Goal: Use online tool/utility: Utilize a website feature to perform a specific function

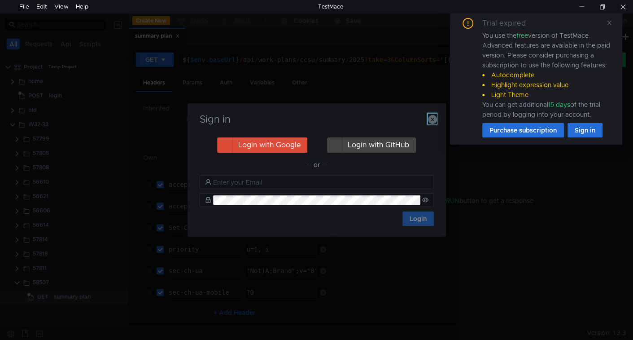
click at [432, 120] on icon "button" at bounding box center [432, 119] width 9 height 9
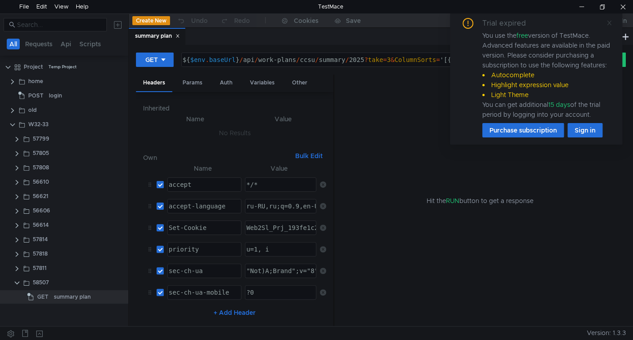
click at [608, 25] on icon at bounding box center [609, 23] width 6 height 6
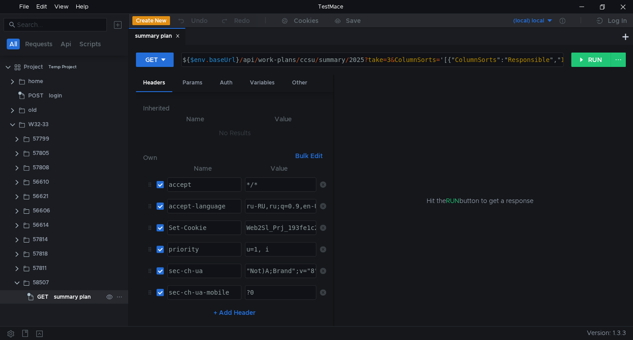
click at [84, 295] on div "summary plan" at bounding box center [72, 296] width 37 height 13
click at [197, 78] on div "Params" at bounding box center [192, 82] width 34 height 17
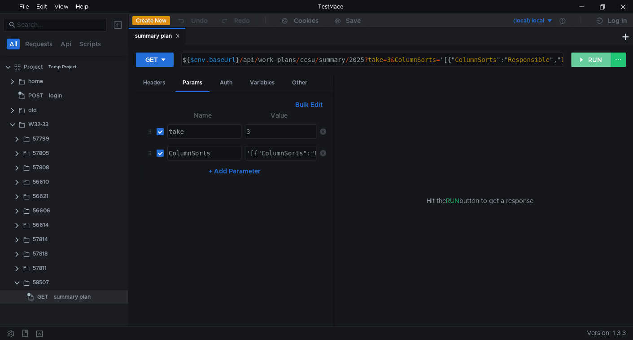
click at [586, 55] on button "RUN" at bounding box center [591, 59] width 40 height 14
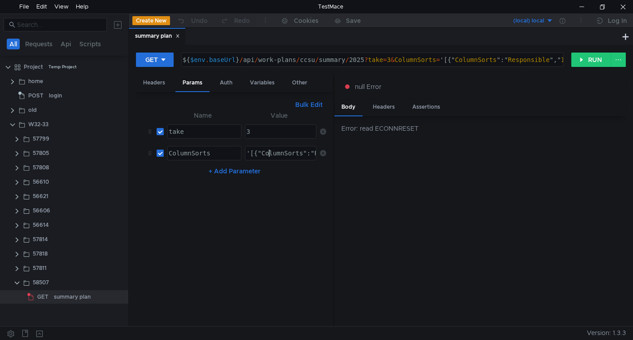
click at [270, 150] on div "'[{"ColumnSorts":"Responsible","IsDescending":true}]'" at bounding box center [346, 160] width 203 height 22
type textarea "'[{ColumnSorts:Responsible,IsDescending:true}]'"
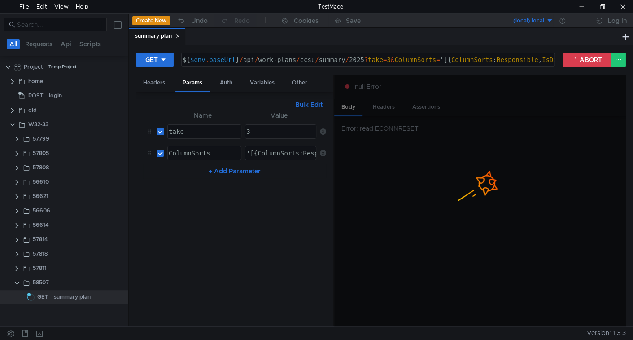
click at [315, 105] on button "Bulk Edit" at bounding box center [309, 104] width 35 height 11
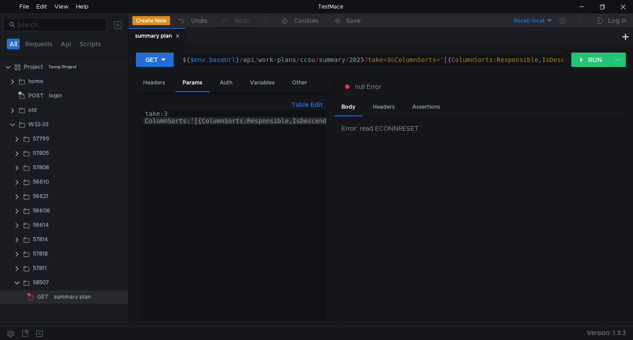
click at [193, 120] on div "take:3 ColumnSorts:'[{ColumnSorts:Responsible,IsDescending:true}]'" at bounding box center [256, 221] width 226 height 223
click at [589, 60] on button "RUN" at bounding box center [591, 59] width 40 height 14
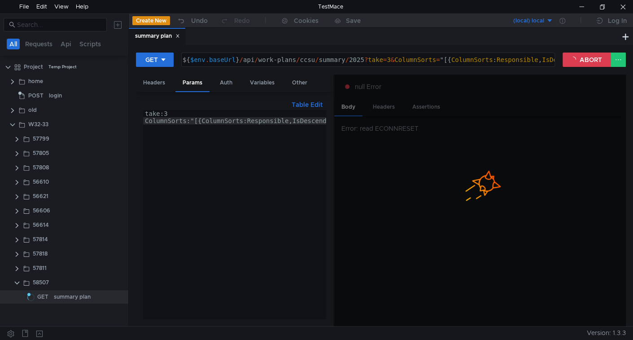
scroll to position [0, 0]
click at [225, 121] on div "take:3 ColumnSorts:"[{ColumnSorts:Responsible,IsDescending:true}]"" at bounding box center [256, 220] width 226 height 220
click at [227, 120] on div "take:3 ColumnSorts:"[{ColumnSorts:Responsible,IsDescending:true}]"" at bounding box center [234, 214] width 183 height 209
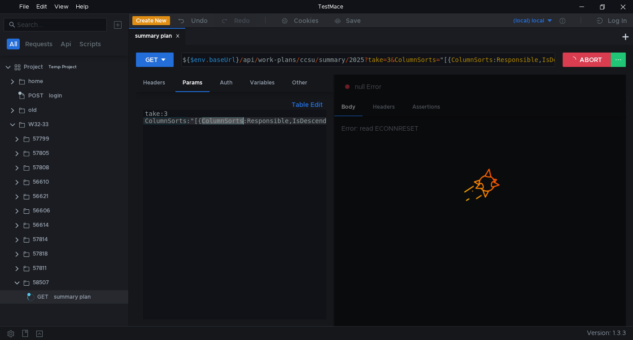
click at [227, 120] on div "take:3 ColumnSorts:"[{ColumnSorts:Responsible,IsDescending:true}]"" at bounding box center [256, 220] width 226 height 220
click at [227, 120] on div "take:3 ColumnSorts:"[{ColumnSorts:Responsible,IsDescending:true}]"" at bounding box center [213, 220] width 226 height 220
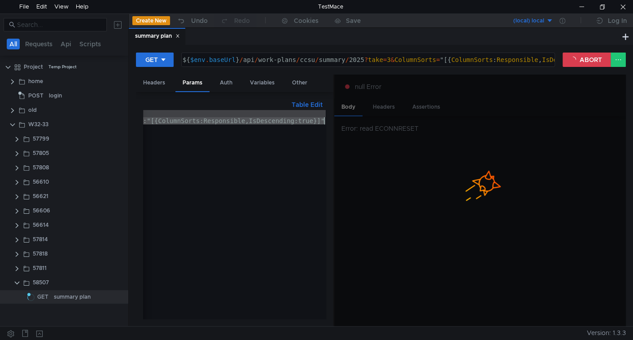
click at [227, 120] on div "take:3 ColumnSorts:"[{ColumnSorts:Responsible,IsDescending:true}]"" at bounding box center [213, 220] width 226 height 220
click at [227, 120] on div "take:3 ColumnSorts:"[{ColumnSorts:Responsible,IsDescending:true}]"" at bounding box center [234, 214] width 183 height 209
click at [227, 120] on div "take:3 ColumnSorts:"[{ColumnSorts:Responsible,IsDescending:true}]"" at bounding box center [213, 220] width 226 height 220
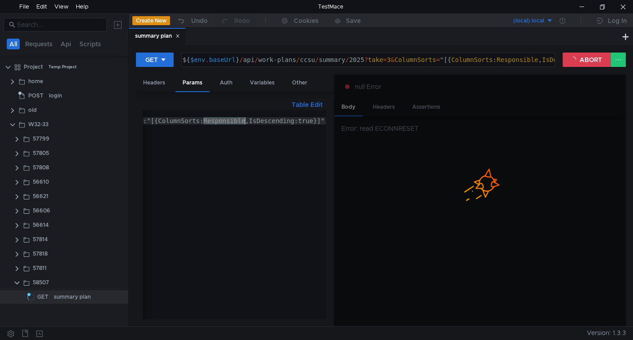
click at [179, 118] on div "take:3 ColumnSorts:"[{ColumnSorts:Responsible,IsDescending:true}]"" at bounding box center [213, 220] width 226 height 220
paste textarea "FieldName"
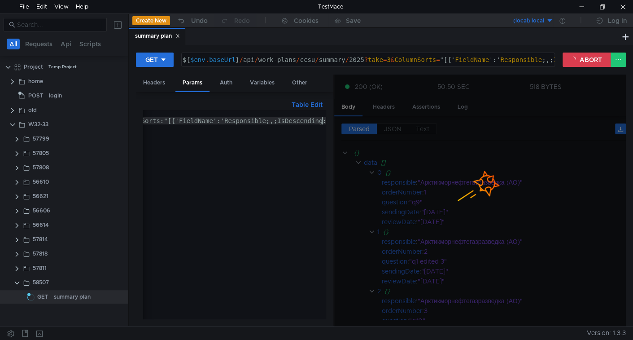
scroll to position [0, 26]
click at [322, 121] on div "take:3 ColumnSorts:"[{'FieldName':'Responsible;,'IsDescending:true}]"" at bounding box center [235, 220] width 237 height 220
type textarea "ColumnSorts:"[{'FieldName':'Responsible','IsDescending':true}]""
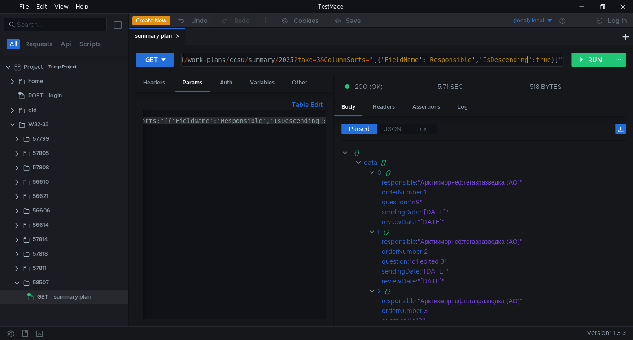
click at [529, 60] on div "${ $env . baseUrl } / api / work-plans / ccsu / summary / 2025 ? take = 3 & Col…" at bounding box center [336, 67] width 452 height 22
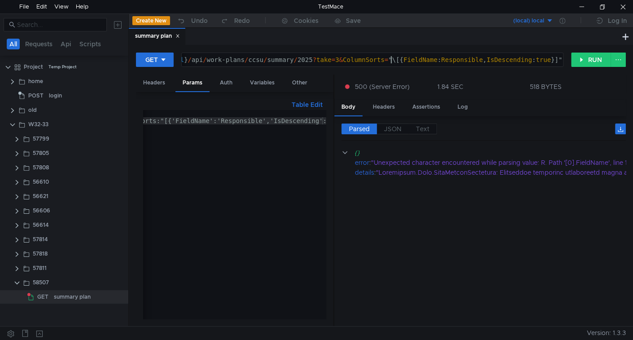
type textarea "${$env.baseUrl}/api/work-plans/ccsu/summary/2025?take=3&ColumnSorts="[{FieldNam…"
click at [306, 108] on button "Table Edit" at bounding box center [307, 104] width 38 height 11
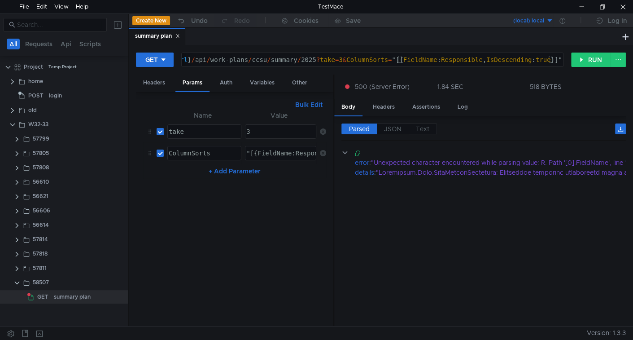
type textarea ""[{FieldName:Responsible,IsDescending:true}]""
click at [269, 154] on div ""[{FieldName:Responsible,IsDescending:true}]"" at bounding box center [331, 160] width 173 height 22
click at [429, 61] on div "${ $env . baseUrl } / api / work-plans / ccsu / summary / 2025 ? take = 3 & Col…" at bounding box center [350, 67] width 429 height 22
click at [469, 58] on div "${ $env . baseUrl } / api / work-plans / ccsu / summary / 2025 ? take = 3 & Col…" at bounding box center [350, 67] width 429 height 22
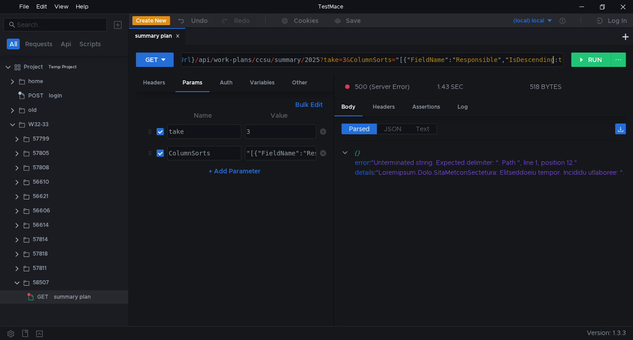
scroll to position [0, 30]
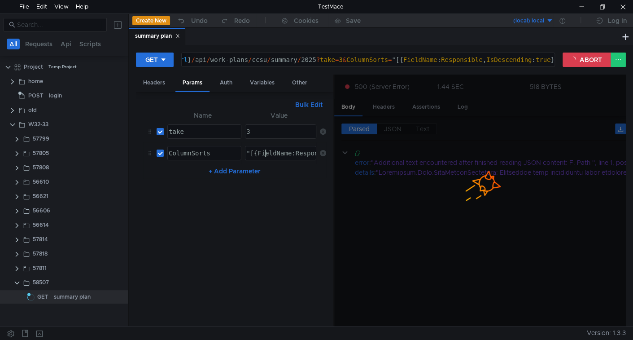
click at [266, 153] on div ""[{FieldName:Responsible,IsDescending:true}]"" at bounding box center [331, 160] width 173 height 22
click at [399, 60] on div "${ $env . baseUrl } / api / work-plans / ccsu / summary / 2025 ? take = 3 & Col…" at bounding box center [347, 67] width 429 height 22
type textarea "${$env.baseUrl}/api/work-plans/ccsu/summary/2025?take=3&ColumnSorts="[{FieldNam…"
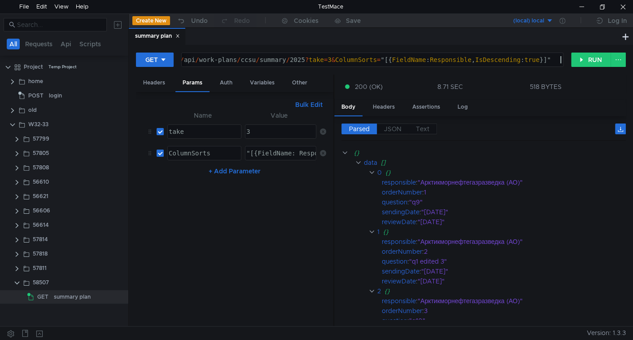
type textarea "ColumnSorts"
click at [211, 150] on div "ColumnSorts" at bounding box center [203, 160] width 73 height 22
click at [310, 106] on button "Bulk Edit" at bounding box center [309, 104] width 35 height 11
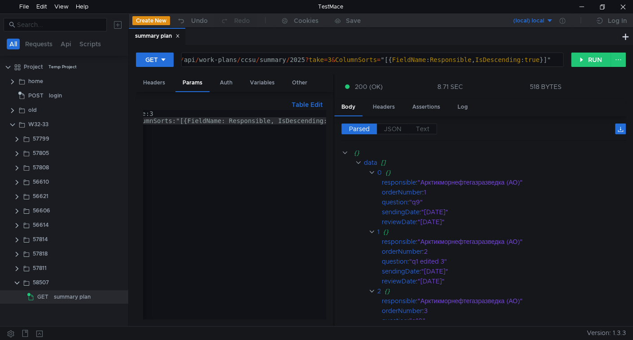
scroll to position [0, 15]
click at [227, 120] on div "take:3 ColumnSorts:"[{FieldName: Responsible, IsDescending: true}]"" at bounding box center [243, 220] width 230 height 220
click at [191, 118] on div "take:3 ColumnSorts:"[{FieldName:Responsible, IsDescending:true}]"" at bounding box center [254, 220] width 222 height 220
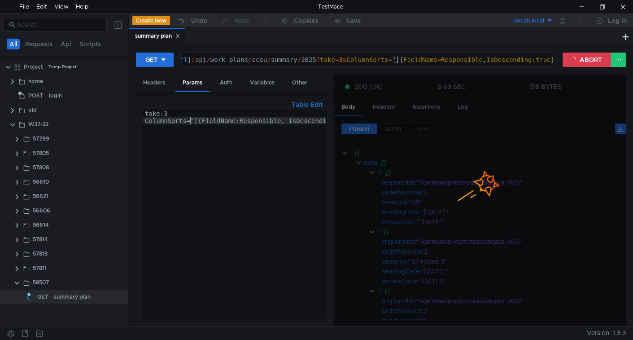
type textarea "ColumnSorts="[{FieldName:Responsible, IsDescending:true}]""
click at [28, 263] on app-folder-icon at bounding box center [26, 267] width 7 height 13
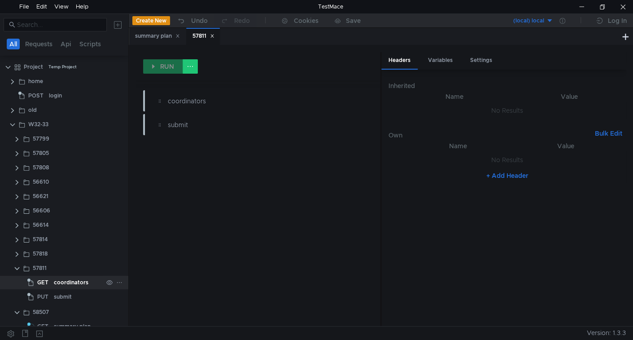
click at [64, 282] on div "coordinators" at bounding box center [71, 281] width 35 height 13
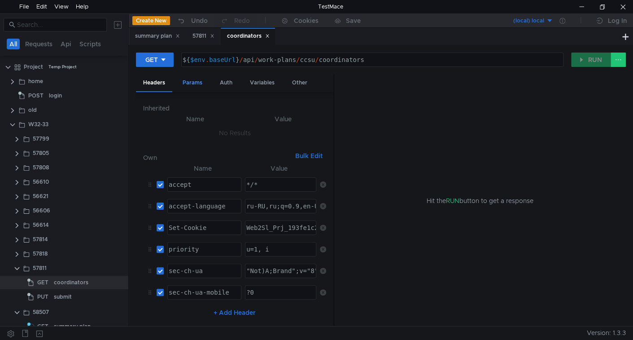
click at [199, 81] on div "Params" at bounding box center [192, 82] width 34 height 17
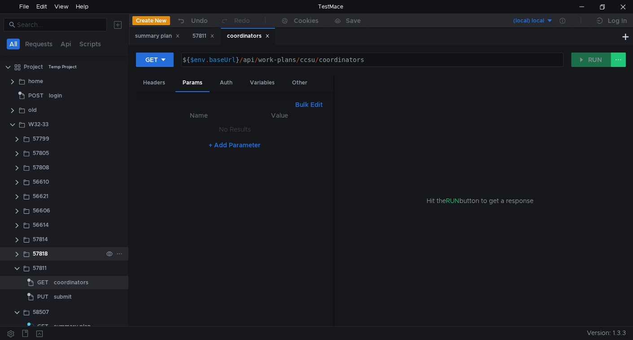
click at [15, 253] on clr-icon at bounding box center [16, 253] width 7 height 7
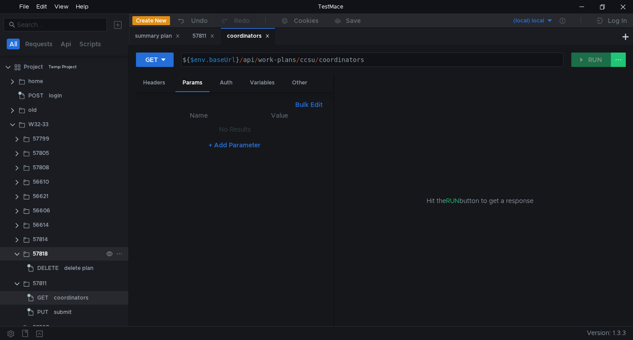
click at [17, 253] on clr-icon at bounding box center [16, 253] width 7 height 7
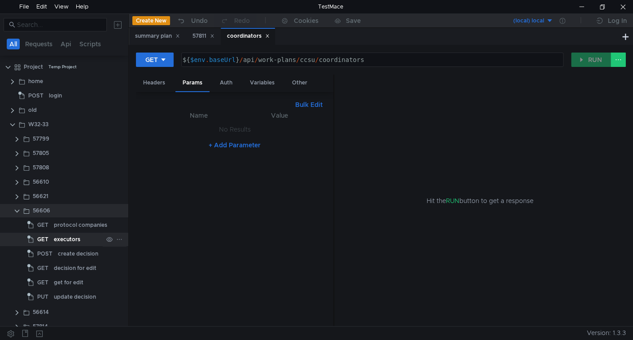
click at [77, 240] on div "executors" at bounding box center [67, 238] width 26 height 13
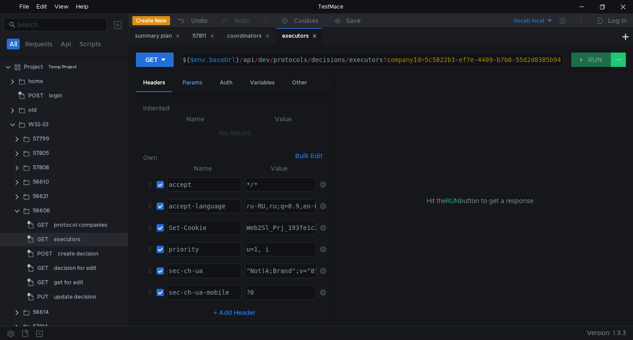
click at [198, 82] on div "Params" at bounding box center [192, 82] width 34 height 17
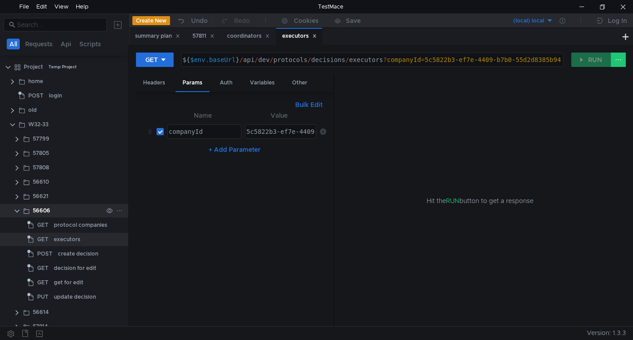
click at [60, 214] on div "56606" at bounding box center [68, 210] width 70 height 13
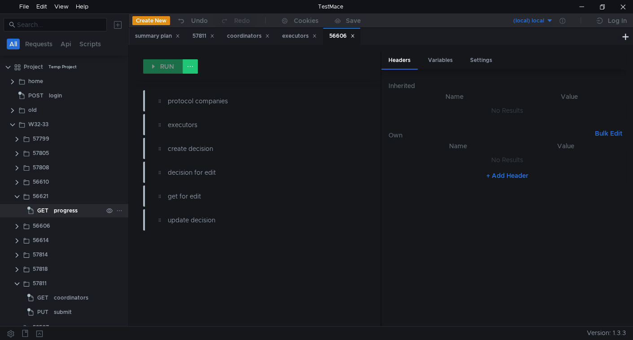
click at [74, 210] on div "progress" at bounding box center [66, 210] width 24 height 13
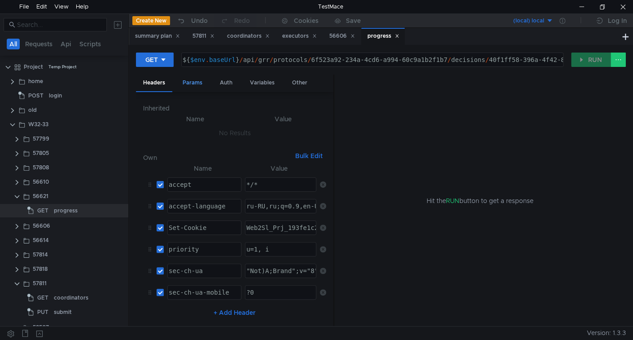
click at [200, 83] on div "Params" at bounding box center [192, 82] width 34 height 17
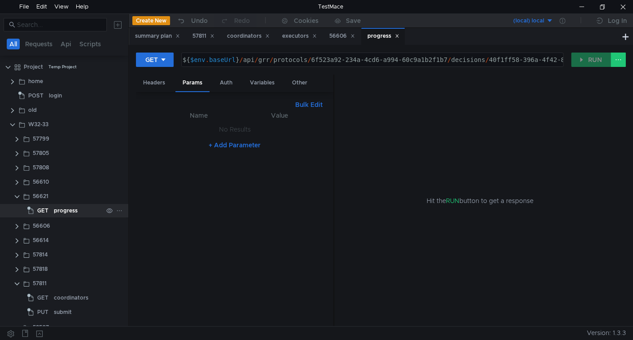
click at [64, 209] on div "progress" at bounding box center [66, 210] width 24 height 13
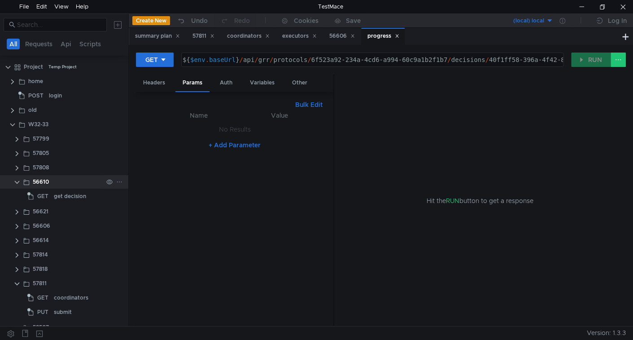
click at [48, 181] on div "56610" at bounding box center [41, 181] width 16 height 13
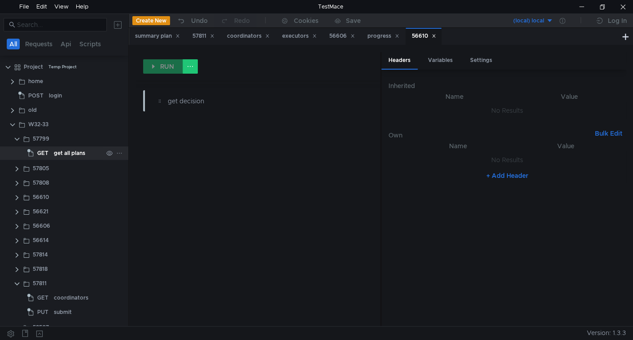
click at [68, 149] on div "get all plans" at bounding box center [69, 152] width 31 height 13
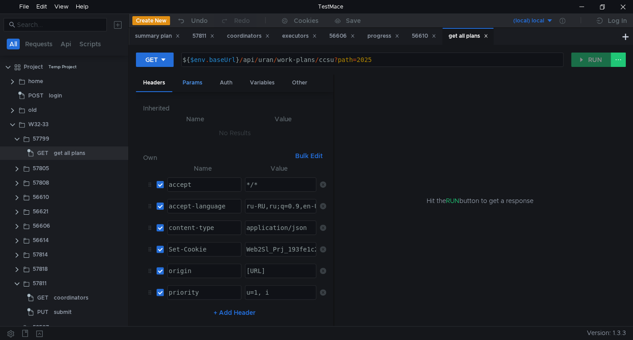
click at [192, 85] on div "Params" at bounding box center [192, 82] width 34 height 17
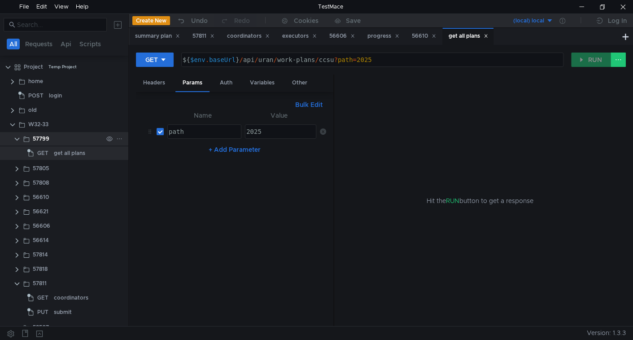
click at [15, 139] on clr-icon at bounding box center [16, 138] width 7 height 7
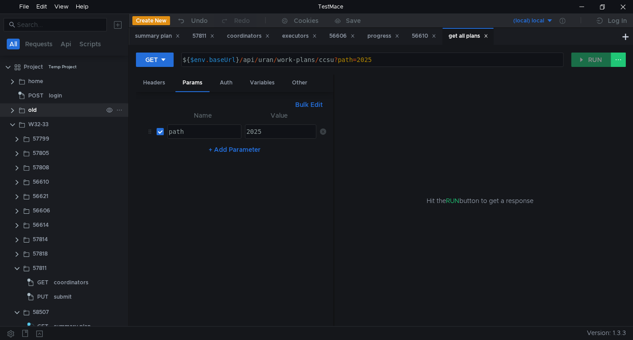
click at [11, 112] on clr-icon at bounding box center [12, 110] width 7 height 7
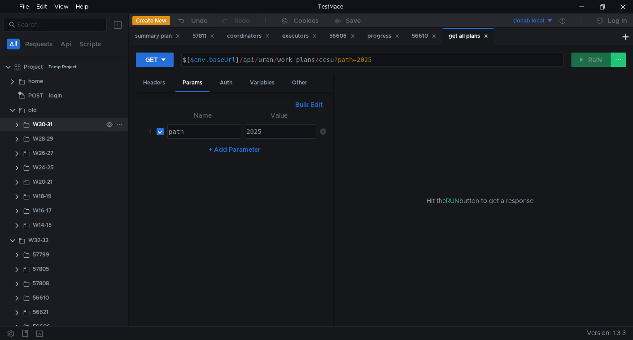
click at [17, 127] on clr-icon at bounding box center [16, 124] width 7 height 7
click at [21, 139] on clr-icon at bounding box center [21, 138] width 7 height 7
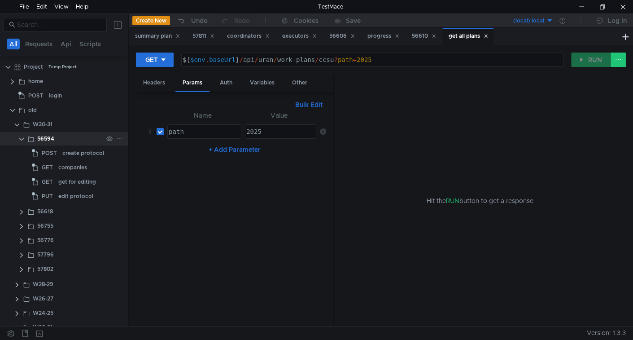
click at [21, 139] on clr-icon at bounding box center [21, 138] width 7 height 7
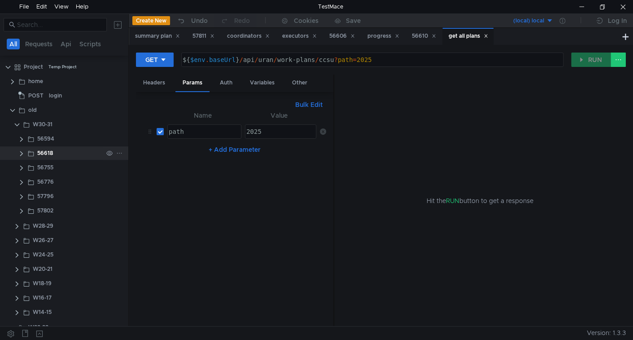
click at [21, 153] on clr-icon at bounding box center [21, 153] width 7 height 7
click at [61, 165] on div "get reschedule" at bounding box center [77, 167] width 39 height 13
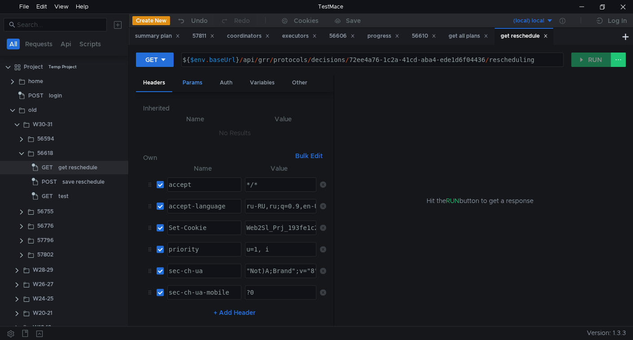
click at [194, 79] on div "Params" at bounding box center [192, 82] width 34 height 17
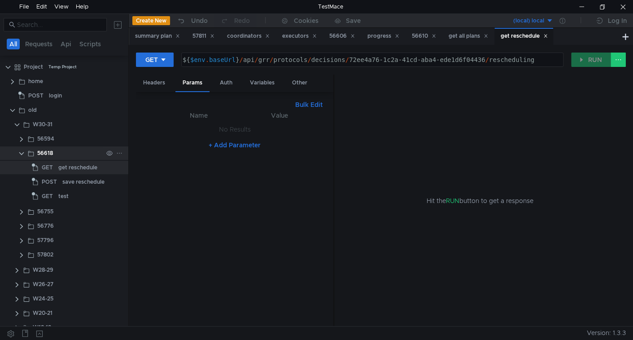
click at [21, 153] on clr-icon at bounding box center [21, 153] width 7 height 7
click at [20, 169] on clr-icon at bounding box center [21, 167] width 7 height 7
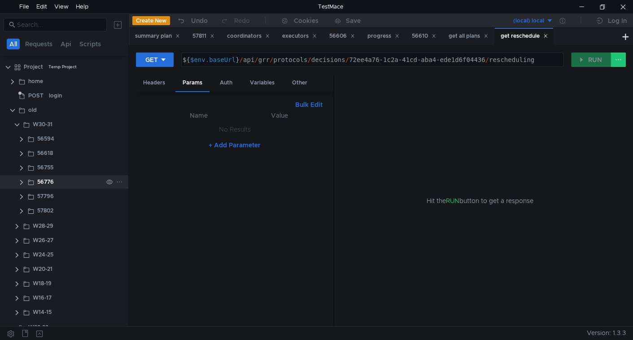
click at [21, 182] on clr-icon at bounding box center [21, 182] width 7 height 7
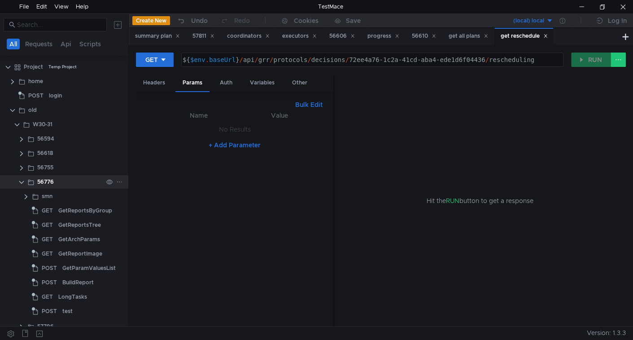
click at [22, 182] on clr-icon at bounding box center [21, 182] width 7 height 7
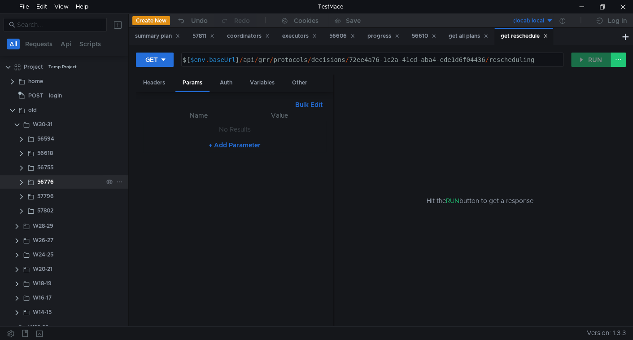
click at [22, 182] on clr-icon at bounding box center [21, 182] width 7 height 7
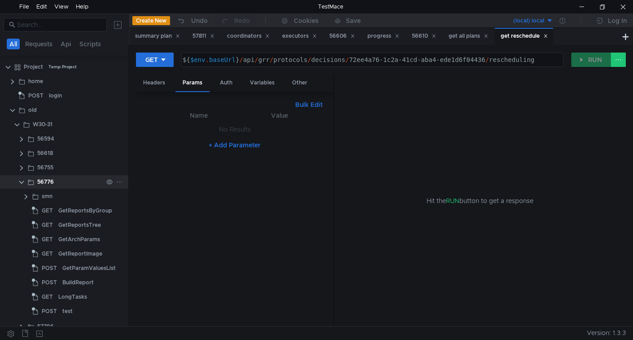
click at [22, 182] on clr-icon at bounding box center [21, 182] width 7 height 7
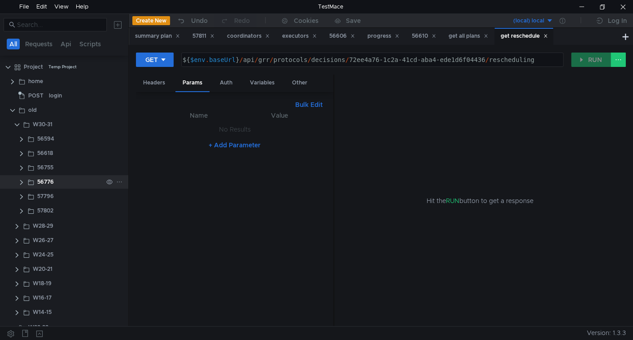
click at [22, 182] on clr-icon at bounding box center [21, 182] width 7 height 7
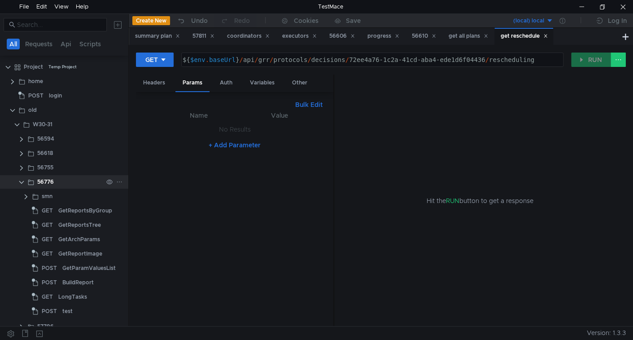
click at [22, 182] on clr-icon at bounding box center [21, 182] width 7 height 7
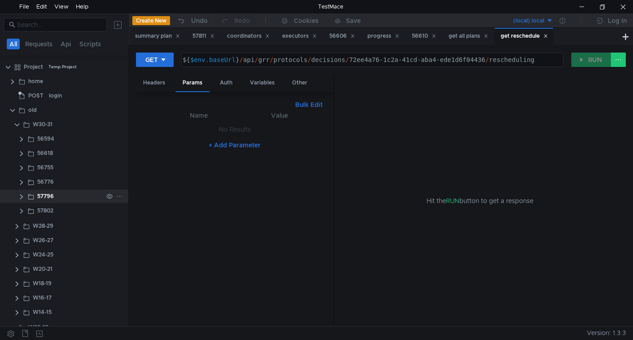
click at [21, 194] on clr-icon at bounding box center [21, 196] width 7 height 7
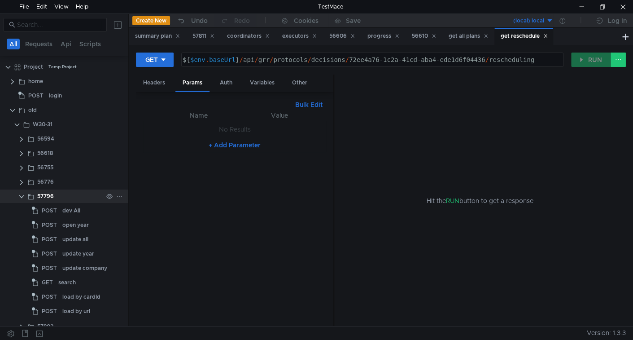
click at [21, 194] on clr-icon at bounding box center [21, 196] width 7 height 7
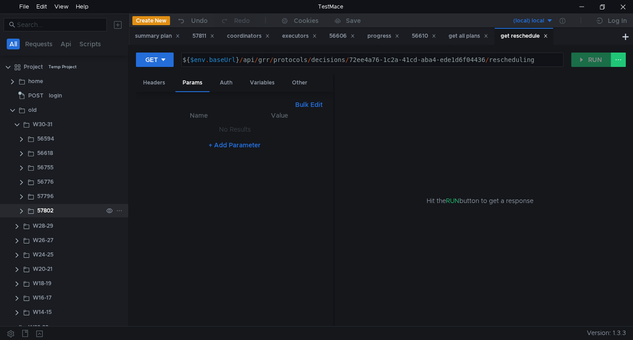
click at [21, 210] on clr-icon at bounding box center [21, 210] width 7 height 7
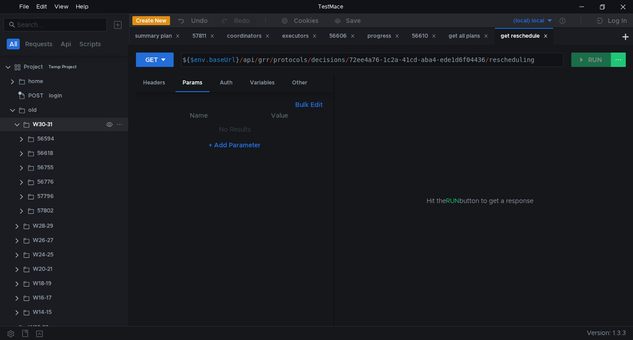
click at [16, 122] on clr-icon at bounding box center [16, 124] width 7 height 7
click at [17, 137] on clr-icon at bounding box center [16, 138] width 7 height 7
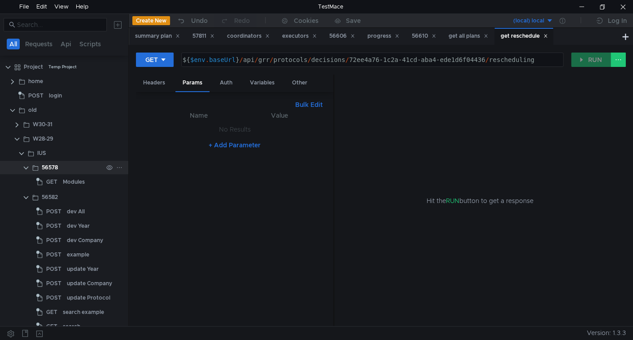
click at [28, 166] on clr-icon at bounding box center [25, 167] width 7 height 7
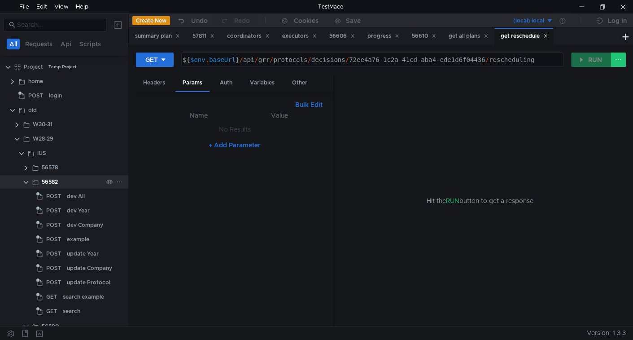
click at [23, 181] on clr-icon at bounding box center [25, 182] width 7 height 7
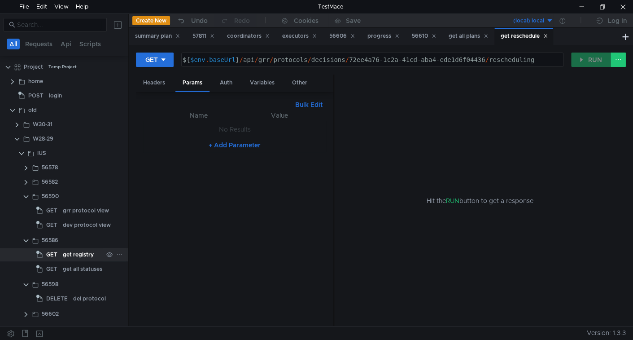
click at [66, 253] on div "get registry" at bounding box center [78, 254] width 31 height 13
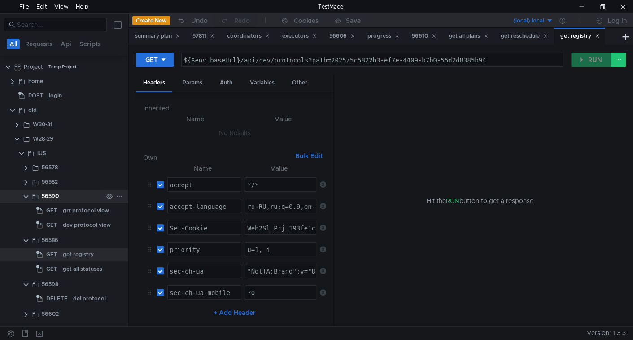
click at [28, 196] on clr-icon at bounding box center [25, 196] width 7 height 7
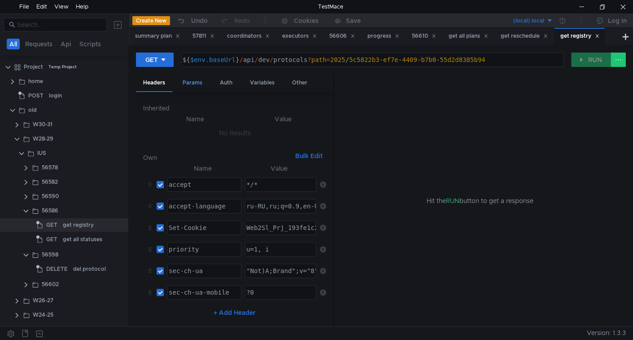
click at [190, 85] on div "Params" at bounding box center [192, 82] width 34 height 17
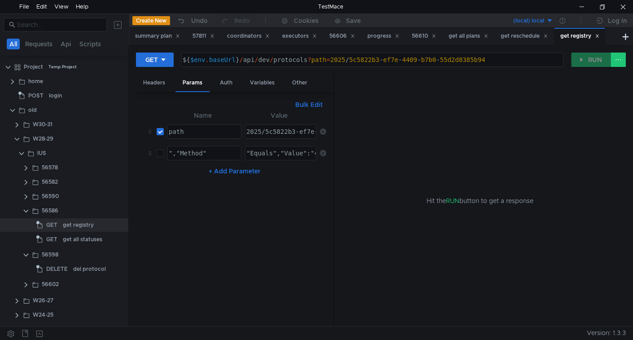
click at [158, 151] on input "checkbox" at bounding box center [160, 152] width 7 height 7
checkbox input "true"
click at [196, 149] on div "","Method"" at bounding box center [203, 160] width 73 height 22
type textarea "","Method""
type textarea ""Equals","Value":"4"}]"
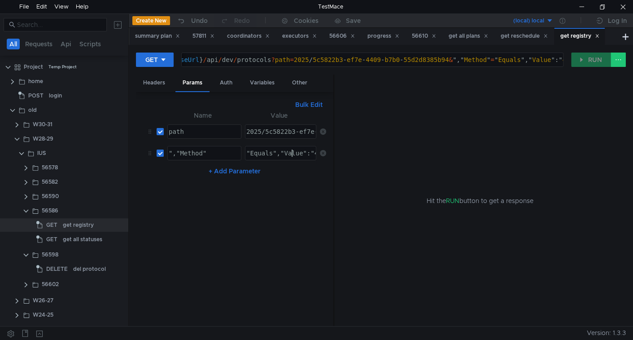
click at [292, 151] on div ""Equals","Value":"4"}]" at bounding box center [288, 160] width 87 height 22
click at [158, 153] on input "checkbox" at bounding box center [160, 152] width 7 height 7
checkbox input "false"
click at [150, 38] on div "summary plan" at bounding box center [157, 35] width 45 height 9
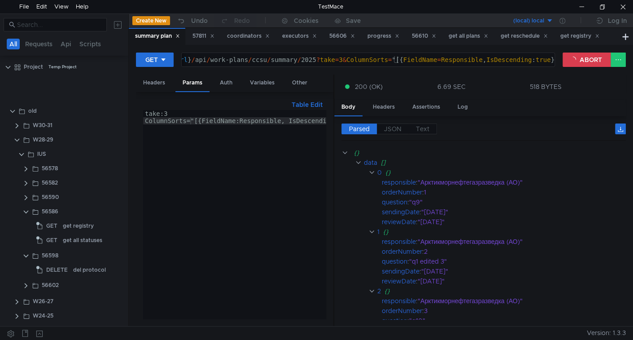
scroll to position [273, 0]
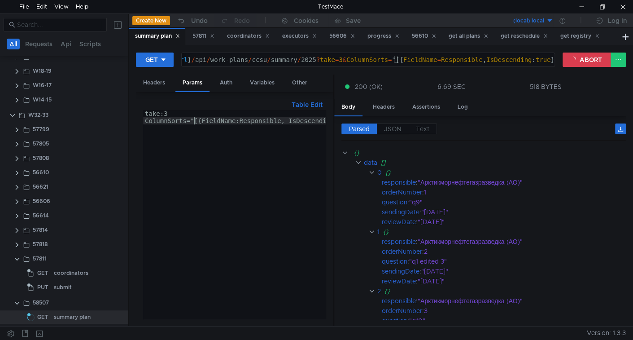
click at [195, 120] on div "take:3 ColumnSorts="[{FieldName:Responsible, IsDescending:true}]"" at bounding box center [254, 220] width 222 height 220
type textarea "[{"FieldName":"Responsible","IsDescending":true}]""
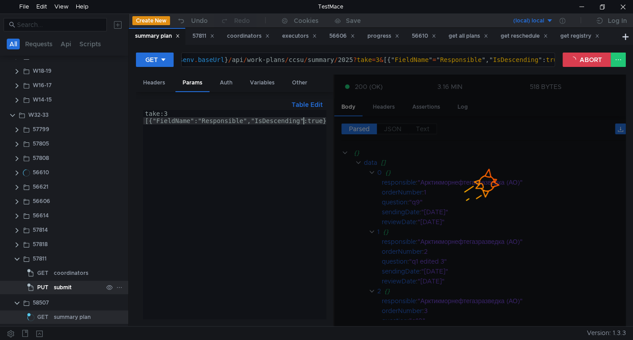
scroll to position [275, 0]
click at [203, 120] on div "take:3 [{"FieldName":"Responsible","IsDescending":true}]"" at bounding box center [239, 220] width 192 height 220
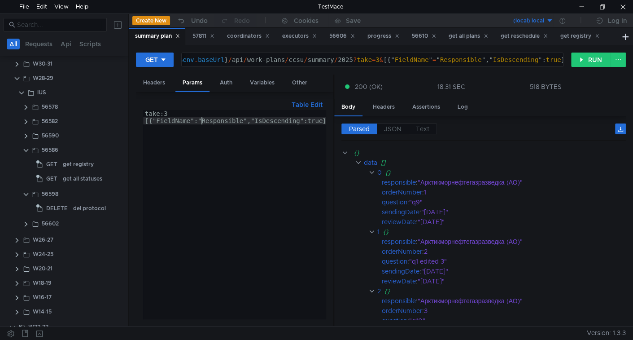
scroll to position [59, 0]
click at [81, 177] on div "get all statuses" at bounding box center [82, 179] width 39 height 13
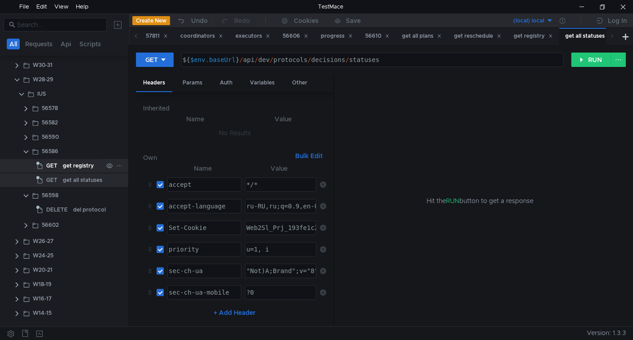
click at [83, 164] on div "get registry" at bounding box center [78, 165] width 31 height 13
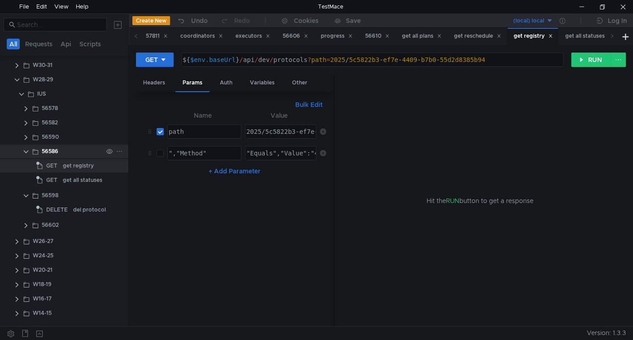
click at [26, 152] on clr-icon at bounding box center [25, 151] width 7 height 7
click at [27, 166] on clr-icon at bounding box center [25, 165] width 7 height 7
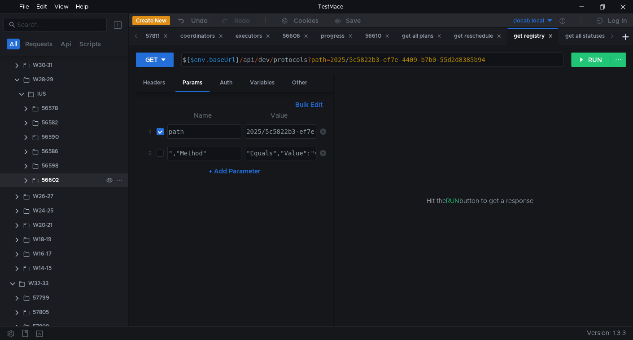
click at [26, 179] on clr-icon at bounding box center [25, 180] width 7 height 7
click at [67, 198] on div "decisions" at bounding box center [75, 194] width 25 height 13
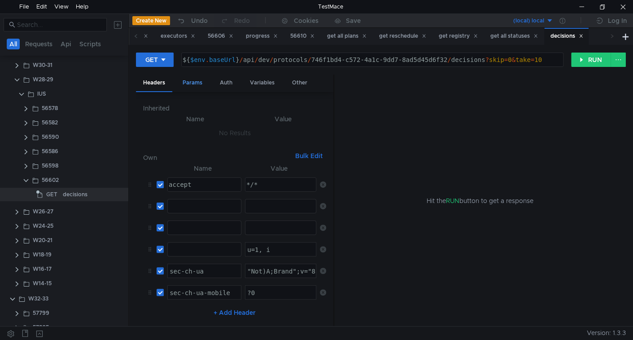
click at [192, 84] on div "Params" at bounding box center [192, 82] width 34 height 17
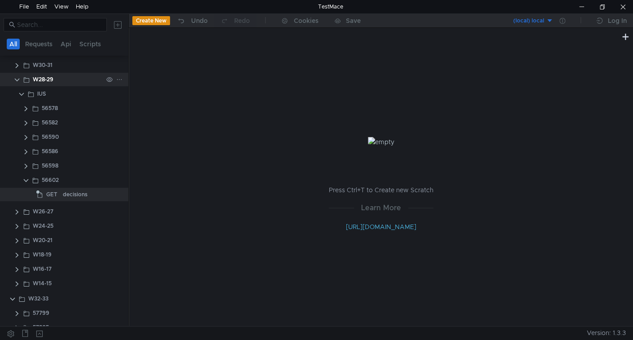
click at [17, 79] on clr-icon at bounding box center [16, 79] width 7 height 7
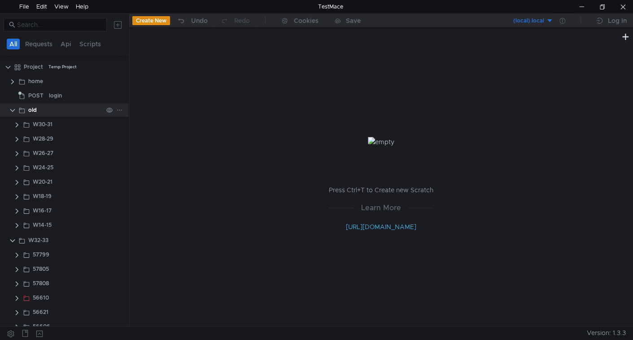
scroll to position [0, 0]
click at [12, 111] on clr-icon at bounding box center [12, 110] width 7 height 7
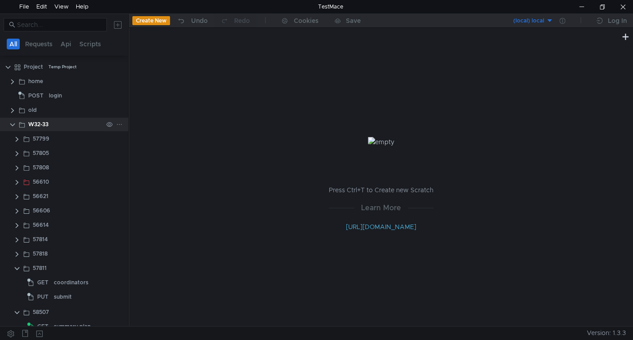
click at [10, 125] on clr-icon at bounding box center [12, 124] width 7 height 7
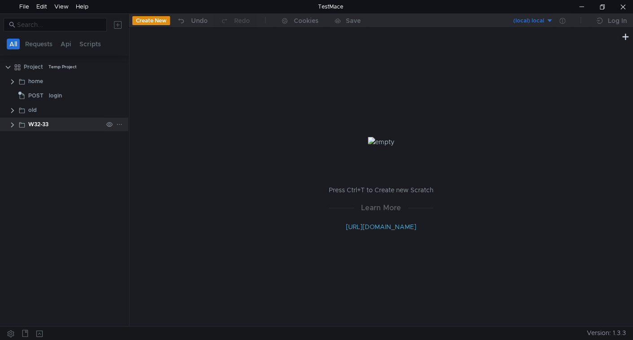
click at [10, 125] on clr-icon at bounding box center [12, 124] width 7 height 7
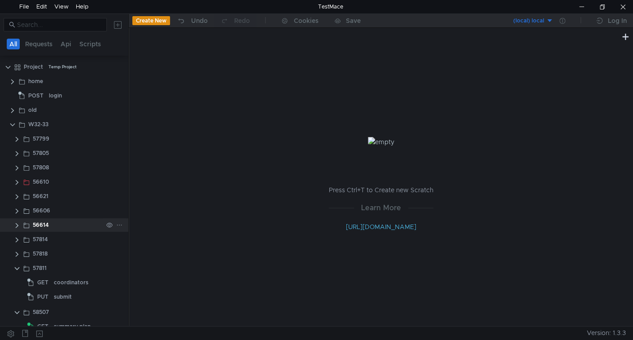
scroll to position [11, 0]
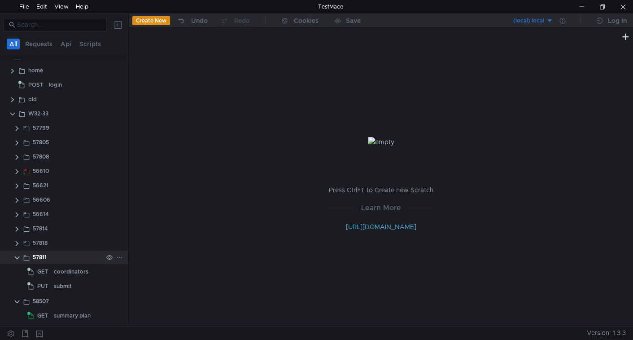
click at [17, 256] on clr-icon at bounding box center [16, 257] width 7 height 7
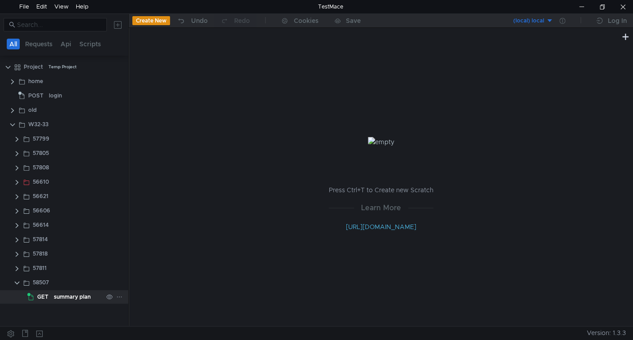
click at [67, 297] on div "summary plan" at bounding box center [72, 296] width 37 height 13
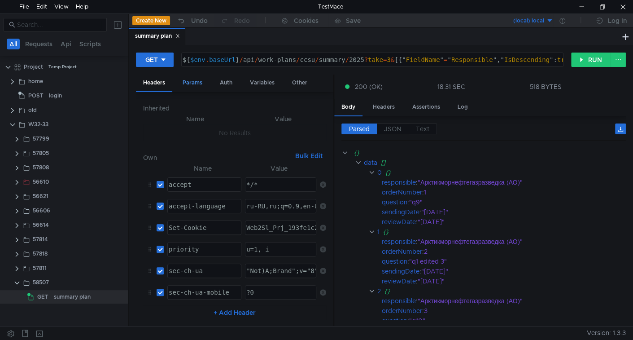
click at [197, 80] on div "Params" at bounding box center [192, 82] width 34 height 17
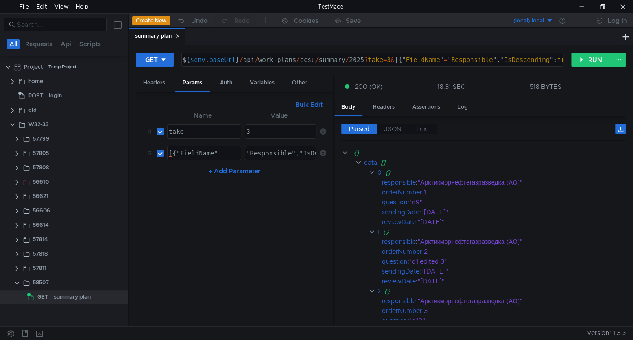
type textarea "[{"FieldName""
click at [199, 153] on div "[{"FieldName"" at bounding box center [203, 160] width 73 height 22
click at [311, 105] on button "Bulk Edit" at bounding box center [309, 104] width 35 height 11
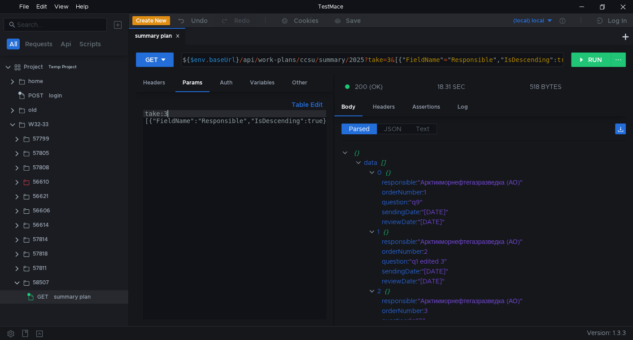
click at [170, 114] on div "take:3 [{"FieldName":"Responsible","IsDescending":true}]"" at bounding box center [239, 221] width 192 height 223
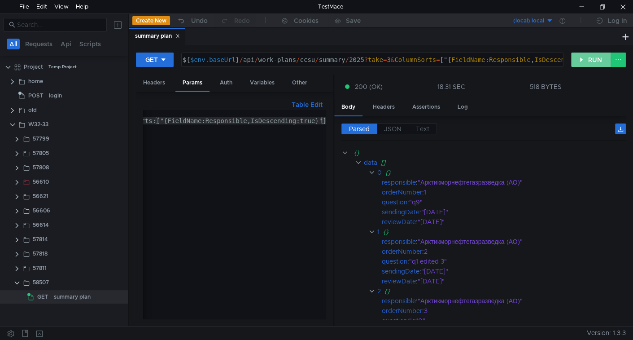
click at [579, 57] on button "RUN" at bounding box center [591, 59] width 40 height 14
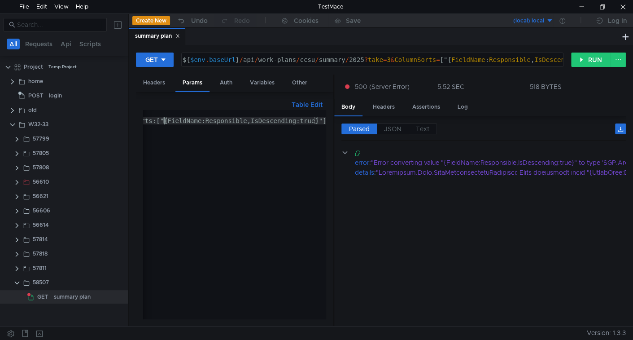
click at [163, 119] on div "take:3 ColumnSorts:["{FieldName:Responsible,IsDescending:true}"]" at bounding box center [218, 220] width 219 height 220
click at [193, 120] on div "take:3 ColumnSorts:"[{FieldName:Responsible,IsDescending:true}]"" at bounding box center [252, 220] width 219 height 220
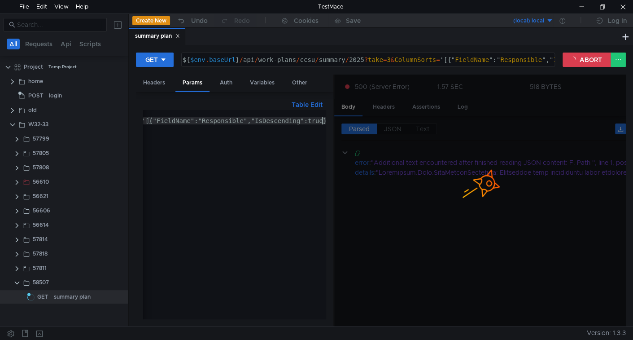
type textarea "ColumnSorts:'[{"FieldName":"Responsible","IsDescending":true}]'"
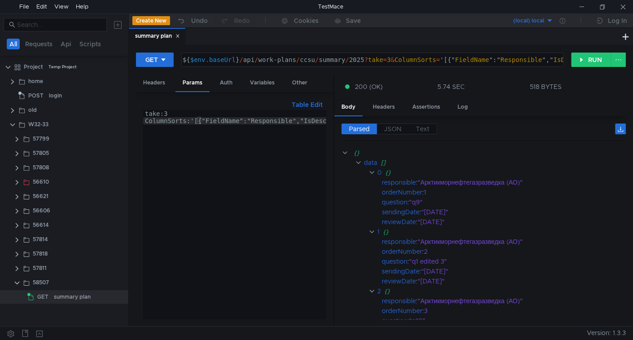
scroll to position [0, 14]
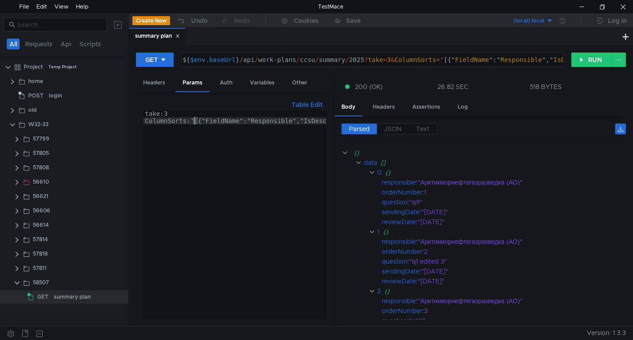
click at [194, 118] on div "take:3 ColumnSorts:'[{"FieldName":"Responsible","IsDescending":true}]'" at bounding box center [263, 220] width 241 height 220
click at [160, 119] on div "take:3 ColumnSorts:"[{FieldName:Responsible,IsDescending:true}]"" at bounding box center [252, 220] width 219 height 220
click at [160, 120] on div "take:3 ColumnSorts:"[{FieldName:Responsible,IsDescending:true}]"" at bounding box center [252, 220] width 219 height 220
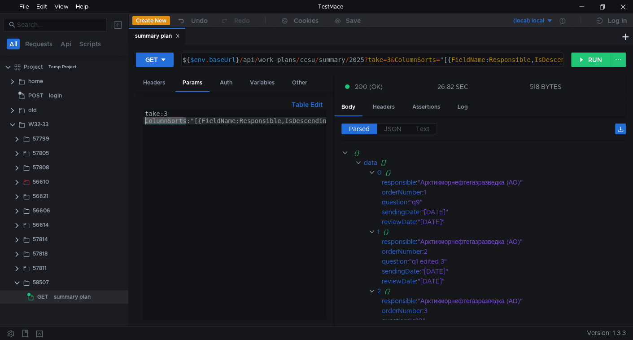
click at [160, 120] on div "take:3 ColumnSorts:"[{FieldName:Responsible,IsDescending:true}]"" at bounding box center [252, 220] width 219 height 220
paste textarea "Filter"
click at [216, 120] on div "take:3 ColumnFilters:"[{FieldName:Responsible,IsDescending:true}]"" at bounding box center [256, 220] width 226 height 220
click at [297, 120] on div "take:3 ColumnFilters:"[{FieldName:Responsible,IsDescending:true}]"" at bounding box center [256, 220] width 226 height 220
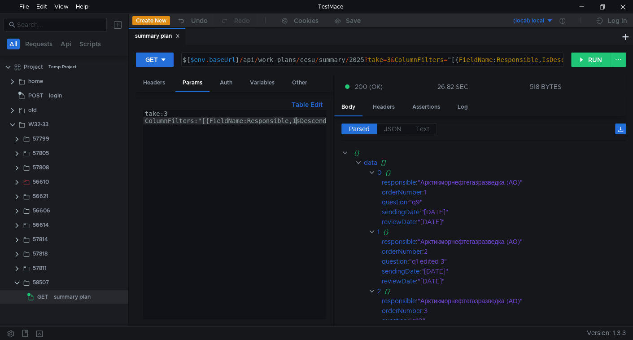
paste textarea "Method"
click at [297, 120] on div "take:3 ColumnFilters:"[{FieldName:Responsible,IsDescending:true}]"" at bounding box center [256, 220] width 226 height 220
click at [302, 121] on div "take:3 ColumnFilters:"[{FieldName:Responsible,Method:true}]"" at bounding box center [223, 220] width 203 height 220
paste textarea "Contains"
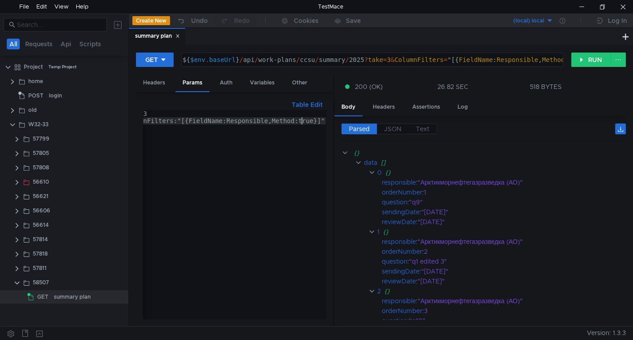
click at [302, 121] on div "take:3 ColumnFilters:"[{FieldName:Responsible,Method:true}]"" at bounding box center [223, 220] width 203 height 220
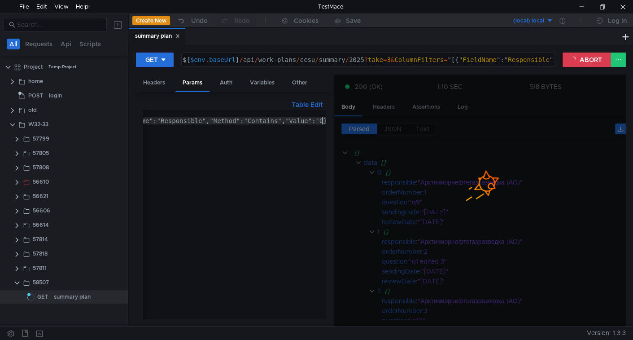
scroll to position [0, 0]
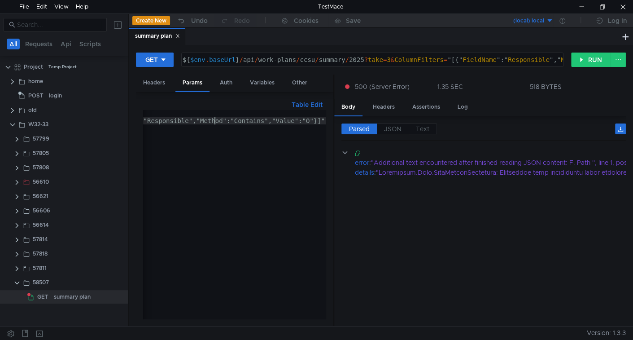
drag, startPoint x: 216, startPoint y: 118, endPoint x: 189, endPoint y: 123, distance: 28.0
click at [189, 123] on div "take:3 ColumnFilters:"[{"FieldName":"Responsible","Method":"Contains","Value":"…" at bounding box center [179, 220] width 294 height 220
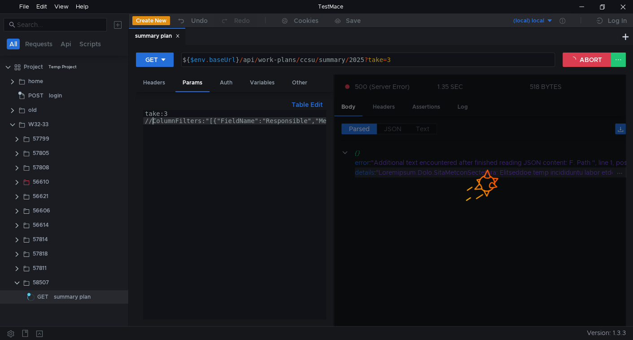
type textarea "//ColumnFilters:"[{"FieldName":"Responsible","Method":"Contains","Value":"О"}]""
